Goal: Go to known website: Go to known website

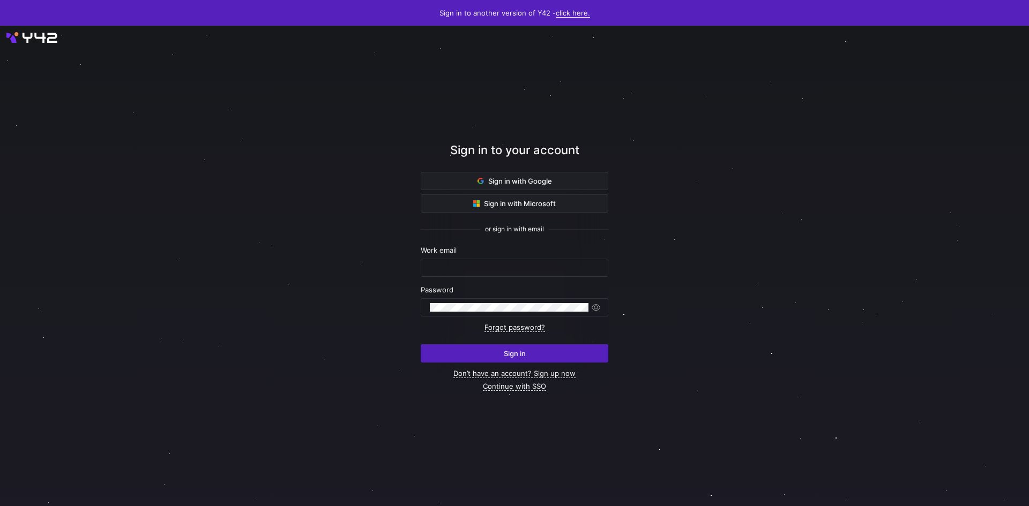
type input "c.korn@krueger-dirndl.de"
click at [559, 13] on link "click here." at bounding box center [573, 13] width 34 height 9
click at [566, 49] on span "V2" at bounding box center [568, 46] width 13 height 9
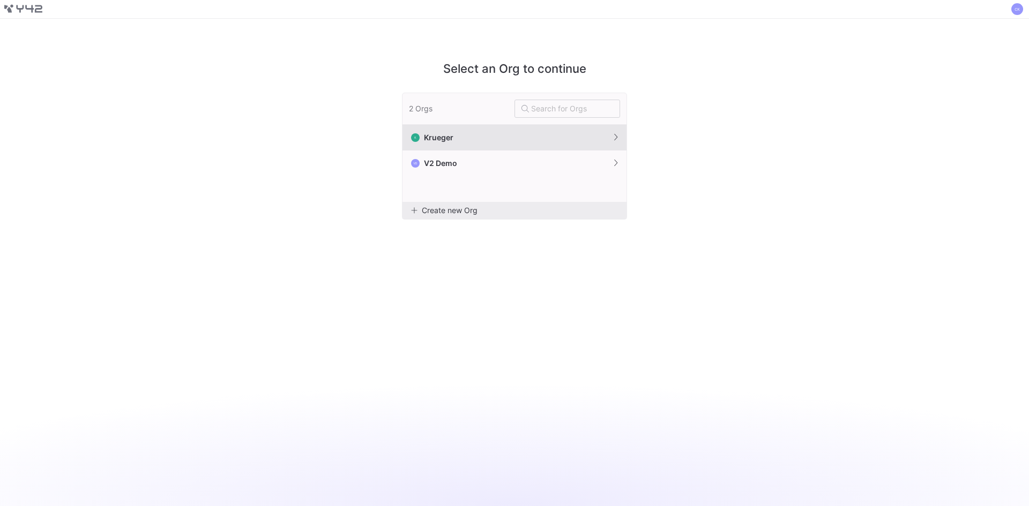
click at [471, 140] on button "[PERSON_NAME]" at bounding box center [514, 138] width 224 height 26
